Goal: Task Accomplishment & Management: Manage account settings

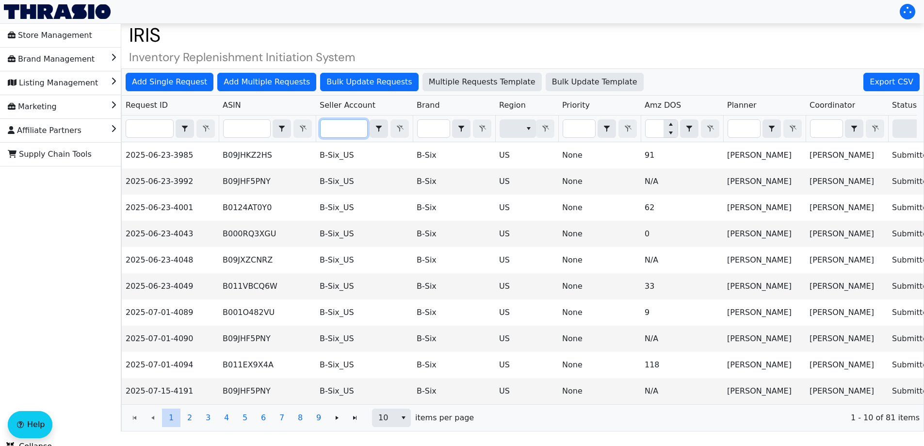
click at [328, 128] on input "Filter" at bounding box center [343, 128] width 47 height 17
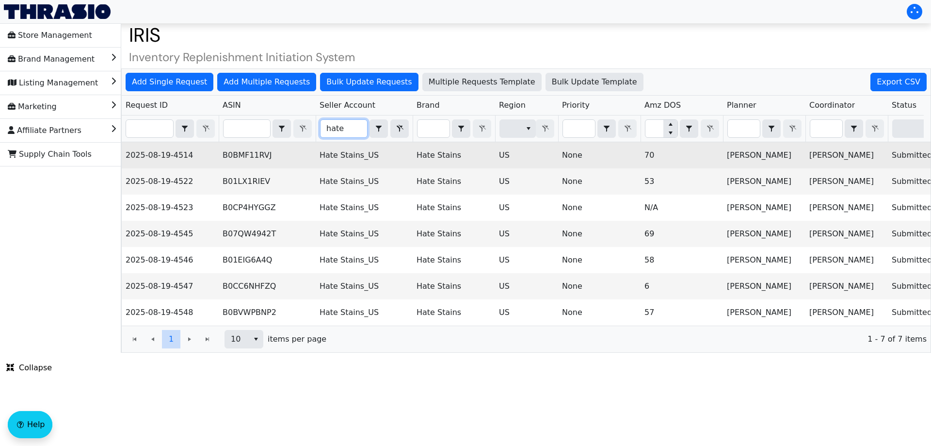
scroll to position [0, 391]
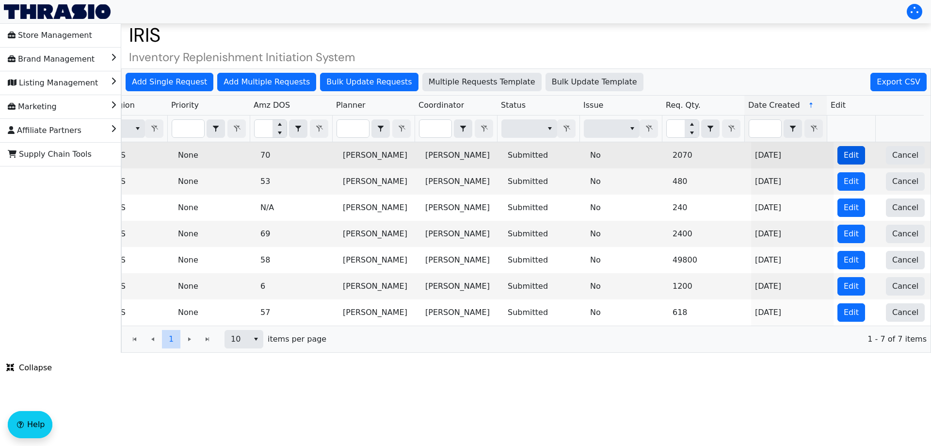
type input "hate"
click at [844, 156] on span "Edit" at bounding box center [851, 155] width 15 height 12
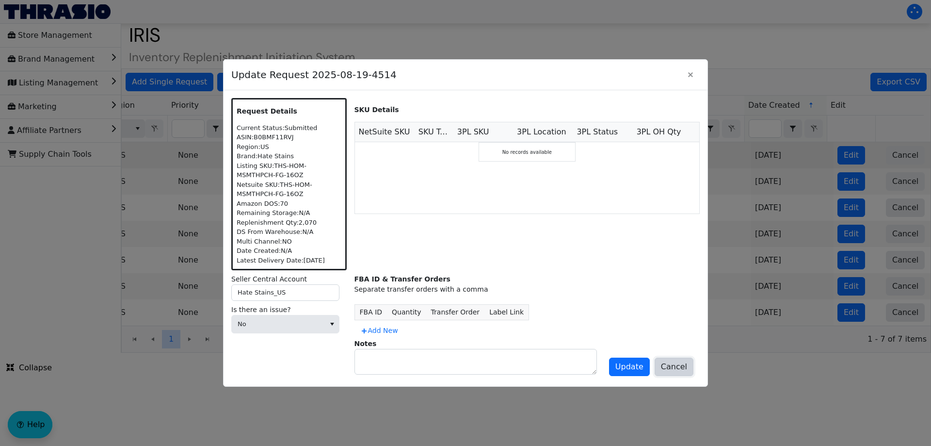
click at [690, 369] on button "Cancel" at bounding box center [673, 366] width 39 height 18
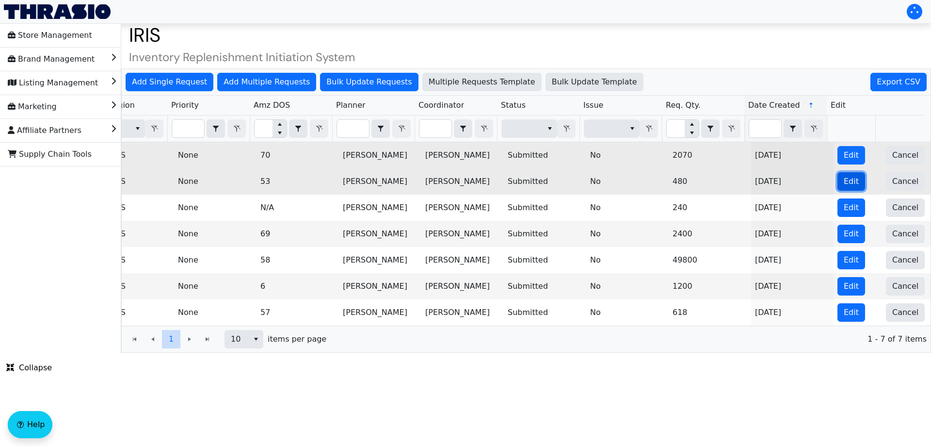
click at [839, 188] on button "Edit" at bounding box center [851, 181] width 28 height 18
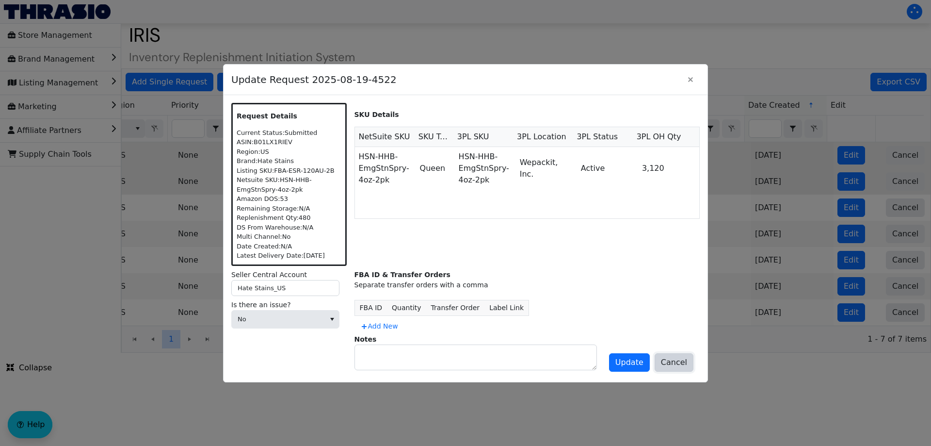
click at [670, 366] on span "Cancel" at bounding box center [674, 362] width 26 height 12
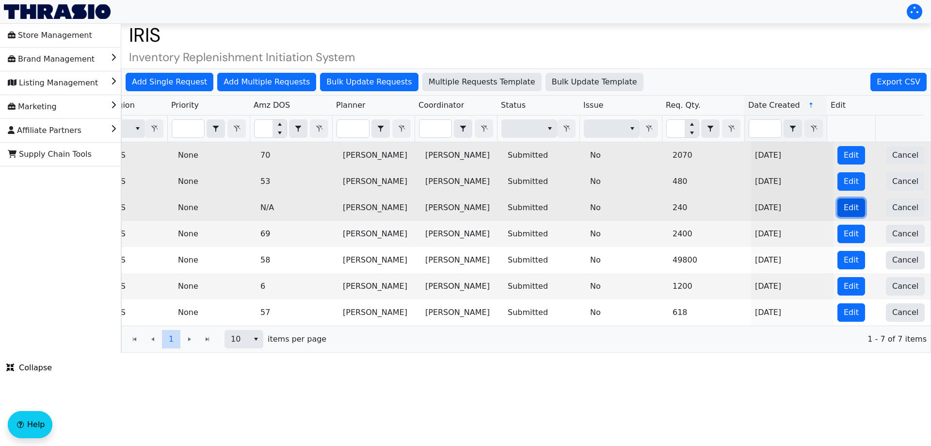
click at [837, 204] on button "Edit" at bounding box center [851, 207] width 28 height 18
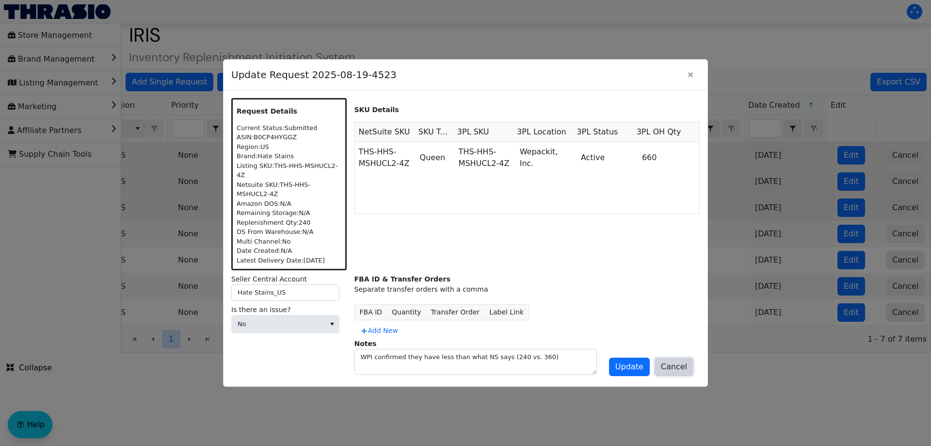
click at [664, 357] on button "Cancel" at bounding box center [673, 366] width 39 height 18
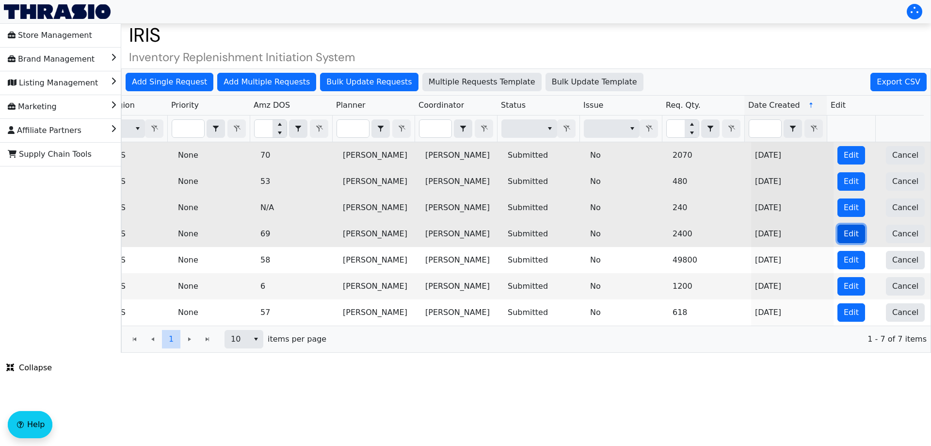
click at [844, 234] on span "Edit" at bounding box center [851, 234] width 15 height 12
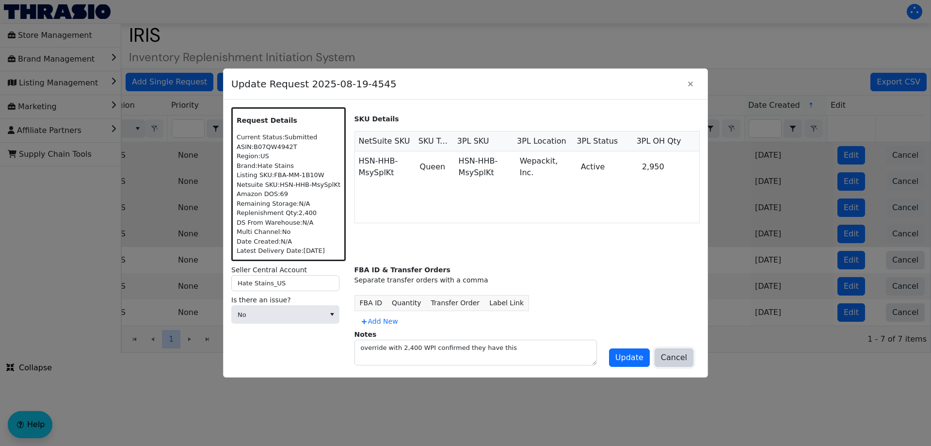
click at [676, 352] on span "Cancel" at bounding box center [674, 357] width 26 height 12
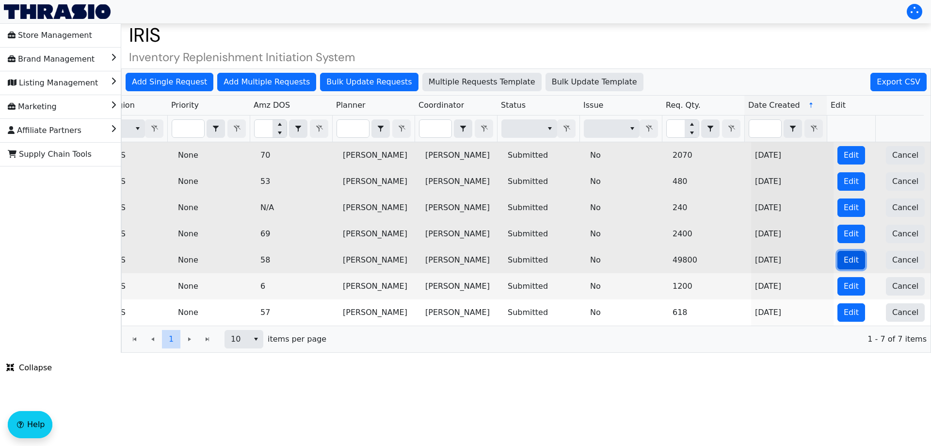
click at [837, 258] on button "Edit" at bounding box center [851, 260] width 28 height 18
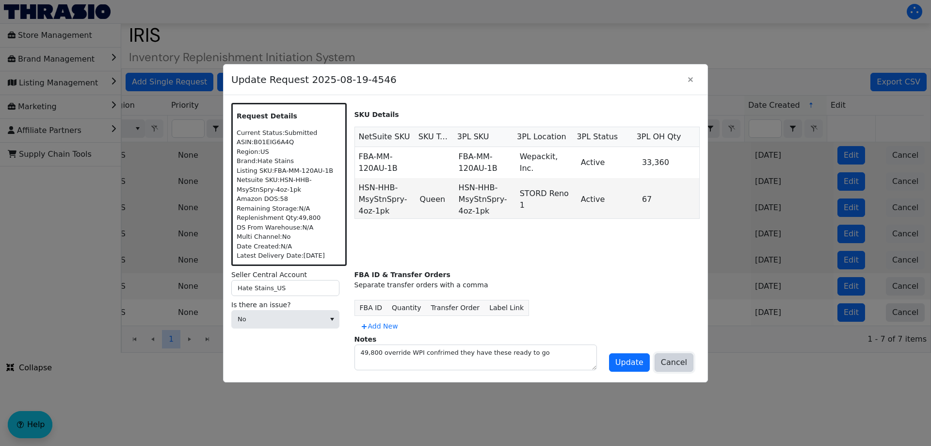
click at [666, 357] on span "Cancel" at bounding box center [674, 362] width 26 height 12
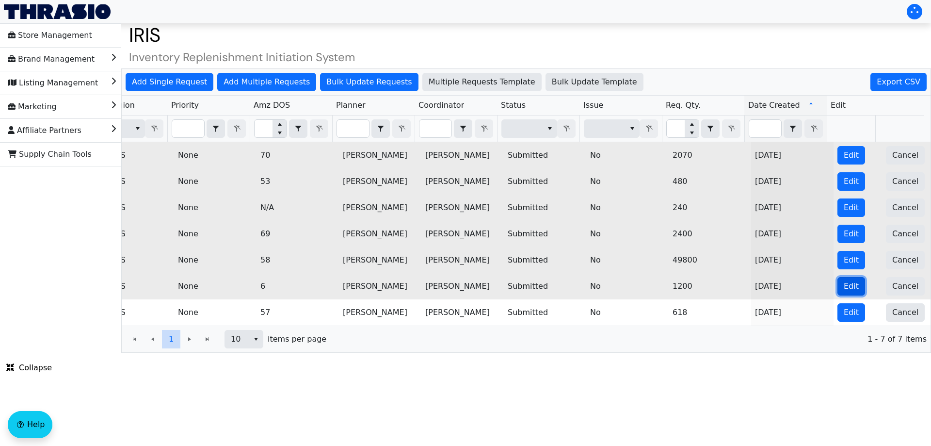
click at [845, 280] on span "Edit" at bounding box center [851, 286] width 15 height 12
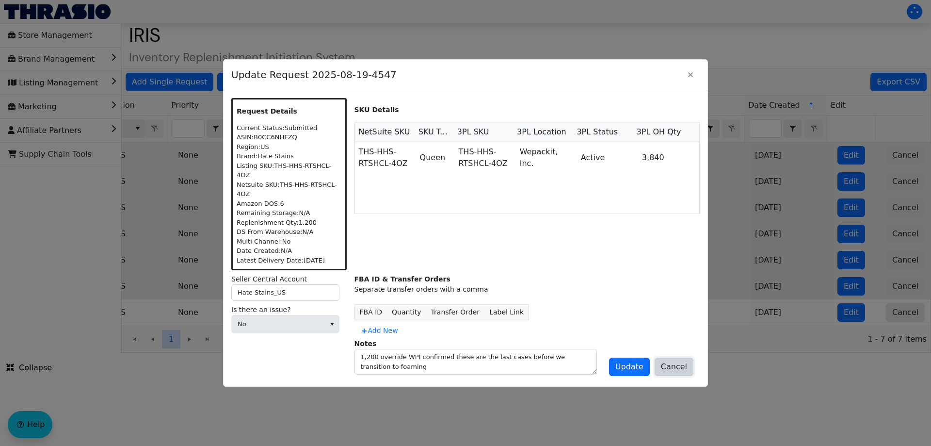
click at [666, 361] on span "Cancel" at bounding box center [674, 367] width 26 height 12
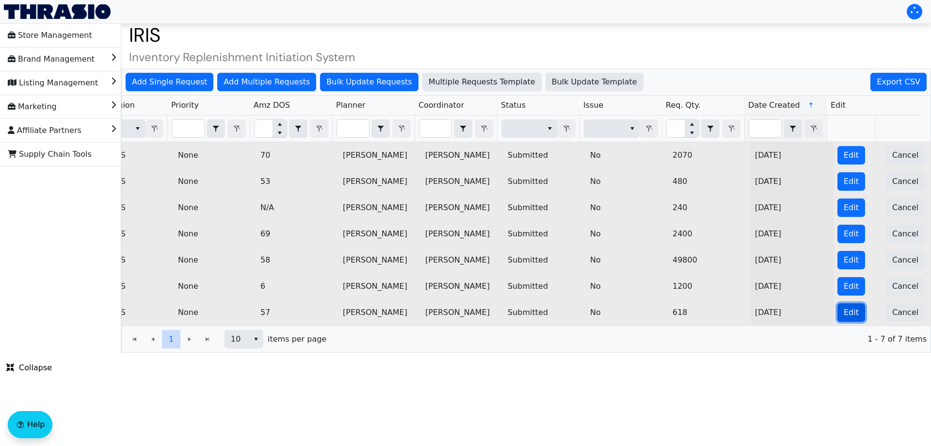
click at [844, 312] on span "Edit" at bounding box center [851, 312] width 15 height 12
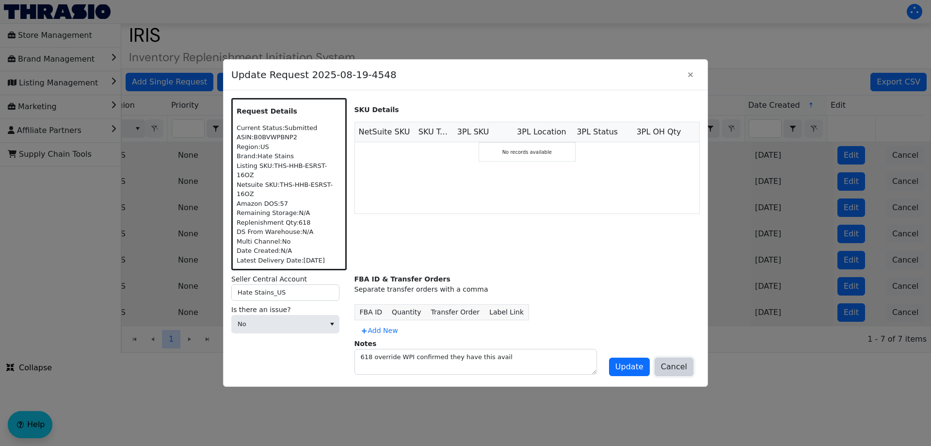
click at [672, 361] on span "Cancel" at bounding box center [674, 367] width 26 height 12
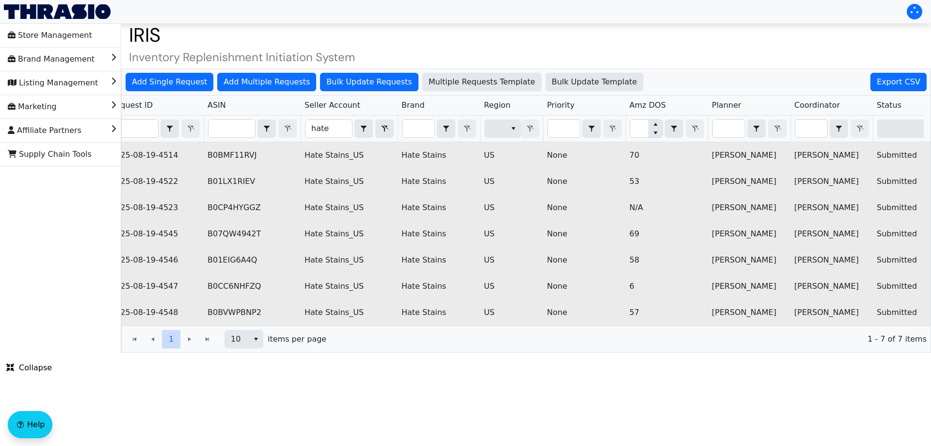
scroll to position [0, 0]
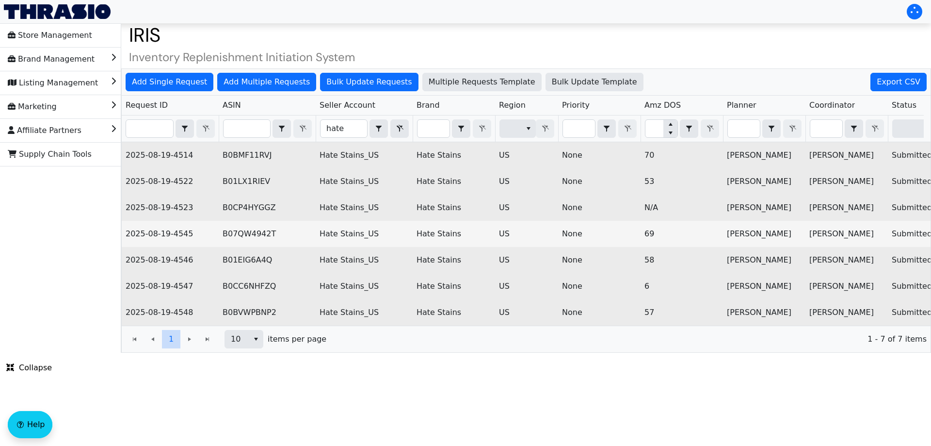
click at [268, 206] on td "B0CP4HYGGZ" at bounding box center [267, 207] width 97 height 26
click at [225, 206] on td "B0CP4HYGGZ" at bounding box center [267, 207] width 97 height 26
copy td "B0CP4HYGGZ"
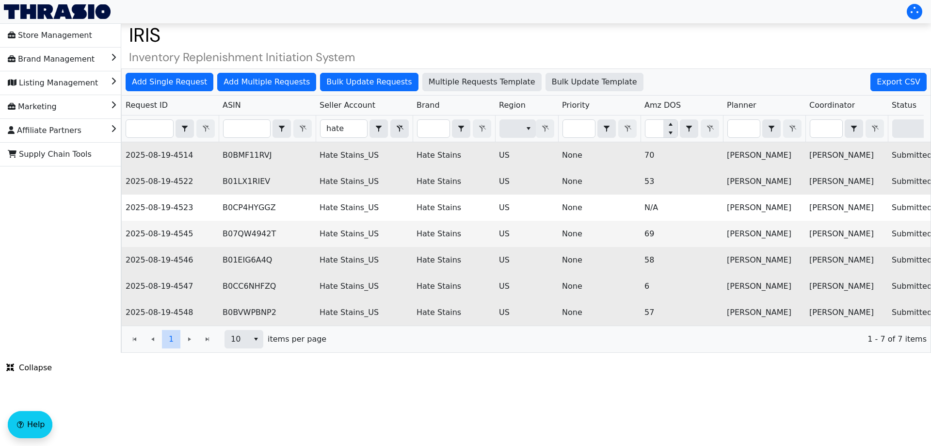
click at [260, 287] on td "B0CC6NHFZQ" at bounding box center [267, 286] width 97 height 26
copy td "B0CC6NHFZQ"
